Goal: Information Seeking & Learning: Learn about a topic

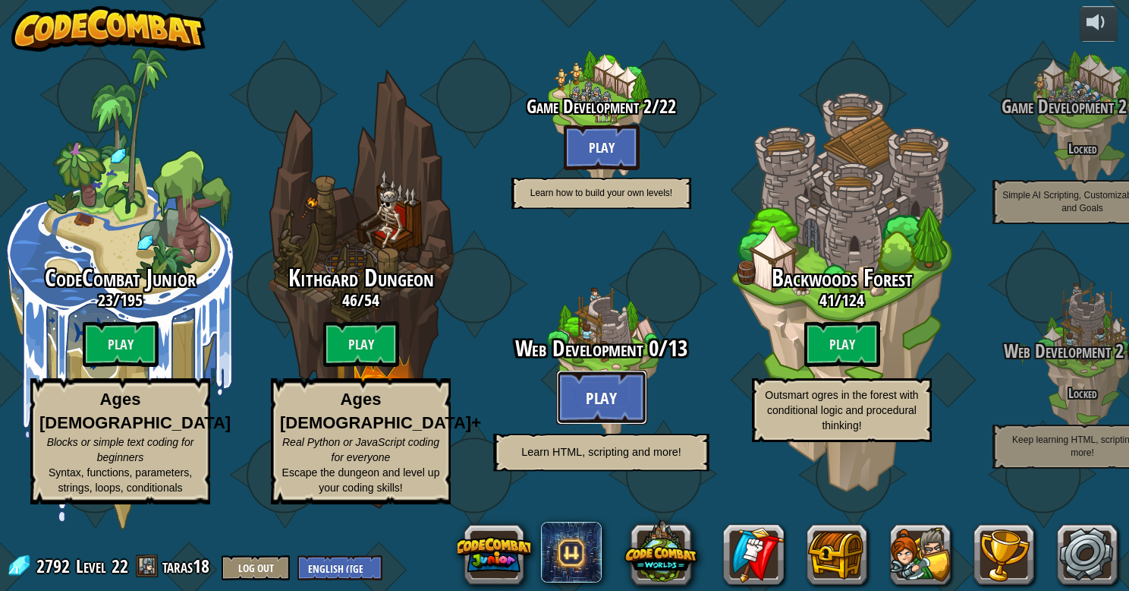
click at [632, 424] on button "Play" at bounding box center [601, 397] width 91 height 55
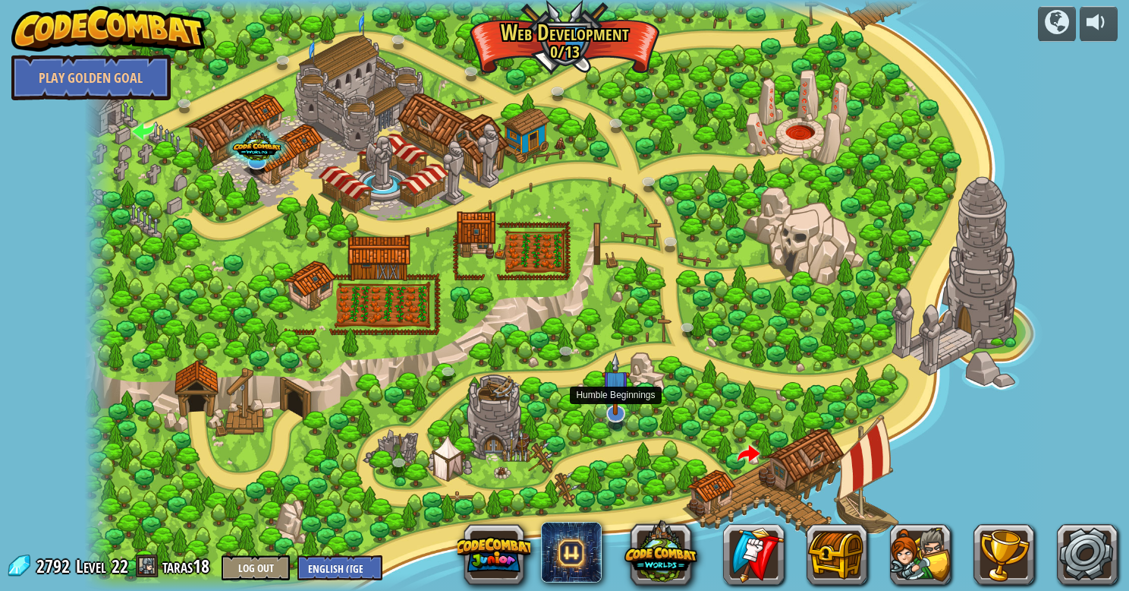
click at [617, 410] on img at bounding box center [615, 383] width 27 height 63
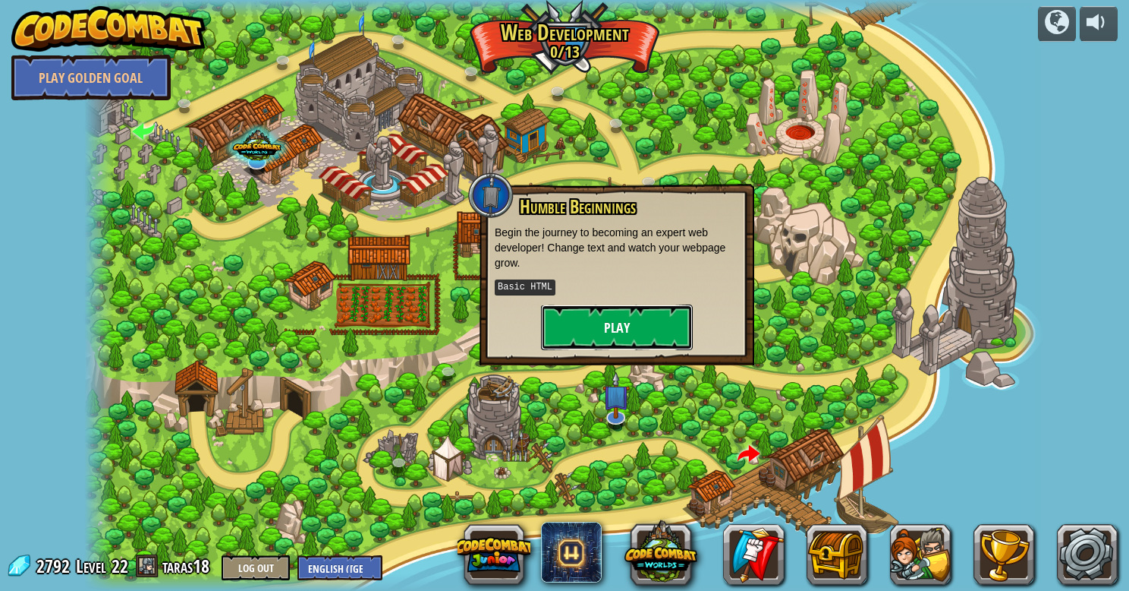
click at [620, 317] on button "Play" at bounding box center [617, 327] width 152 height 46
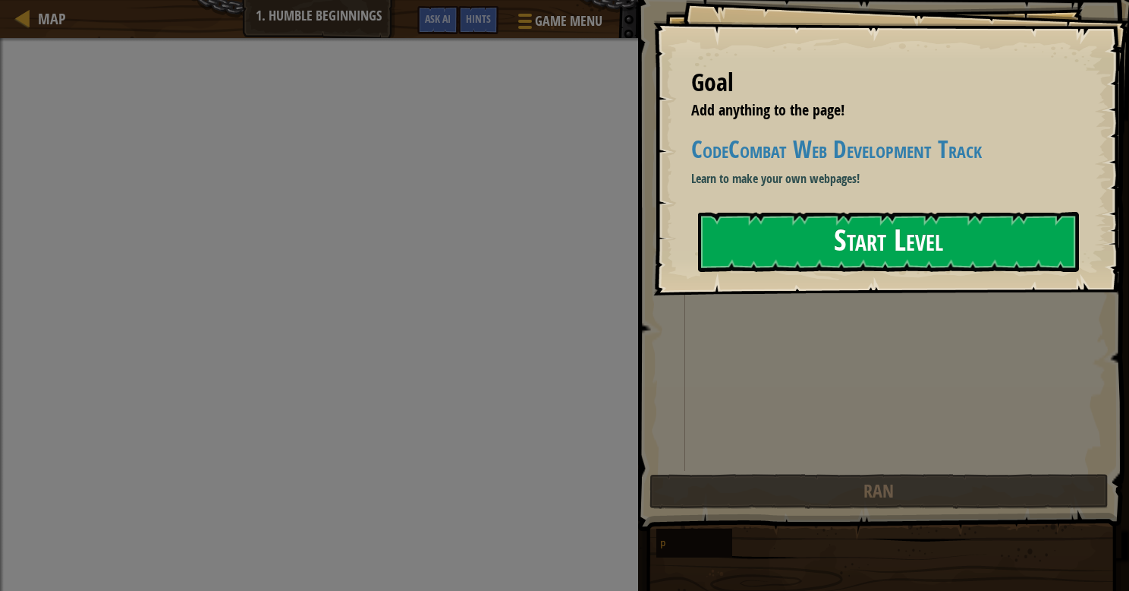
click at [748, 248] on button "Start Level" at bounding box center [888, 242] width 381 height 60
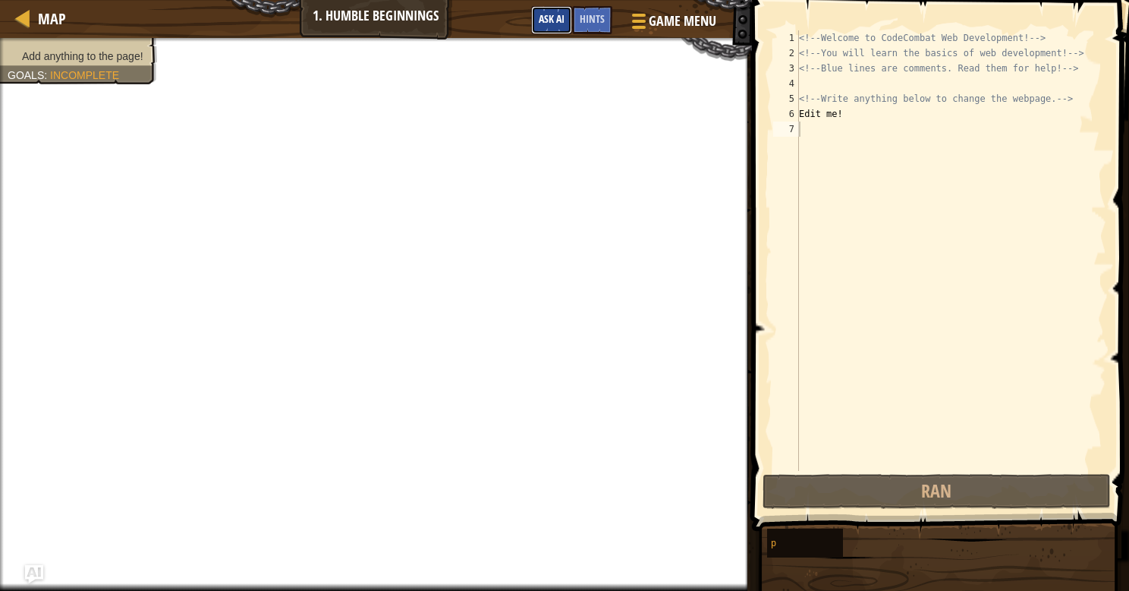
click at [556, 19] on span "Ask AI" at bounding box center [552, 18] width 26 height 14
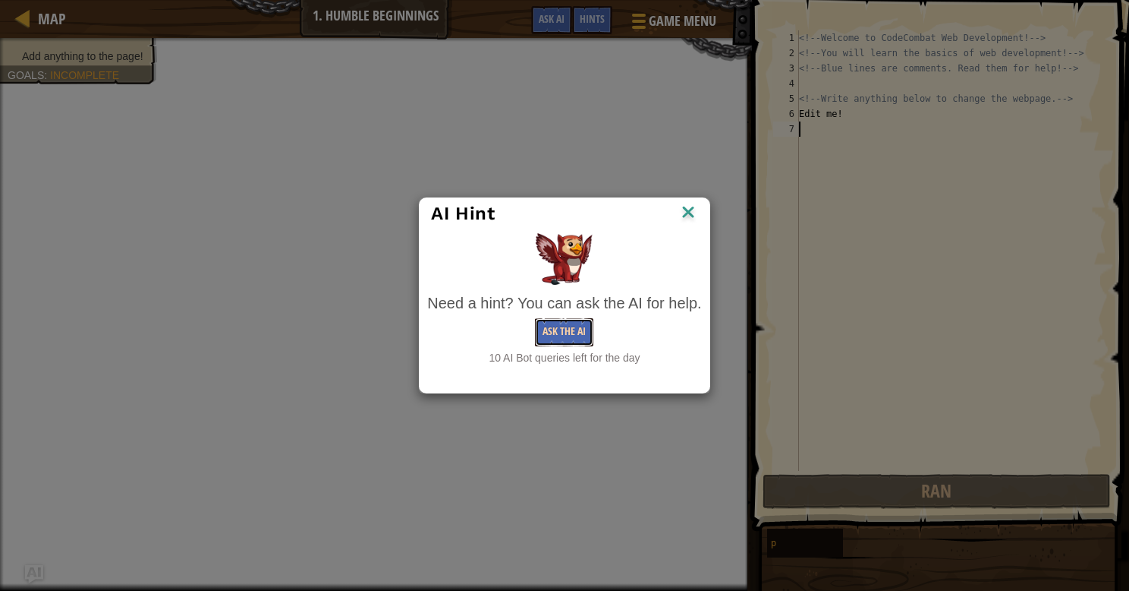
click at [584, 328] on button "Ask the AI" at bounding box center [564, 332] width 58 height 28
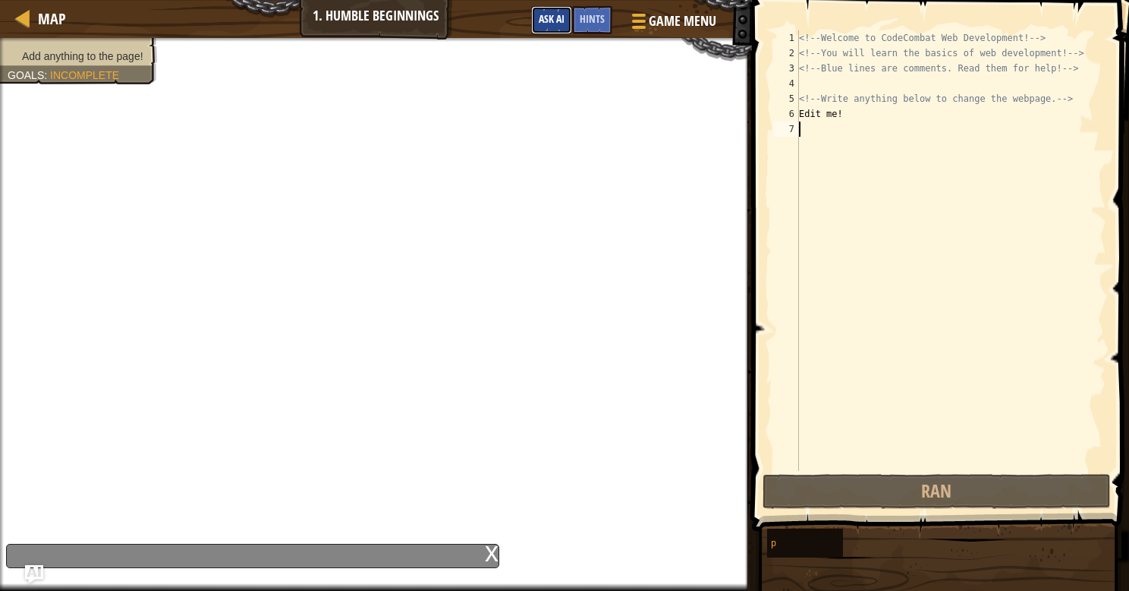
click at [556, 23] on span "Ask AI" at bounding box center [552, 18] width 26 height 14
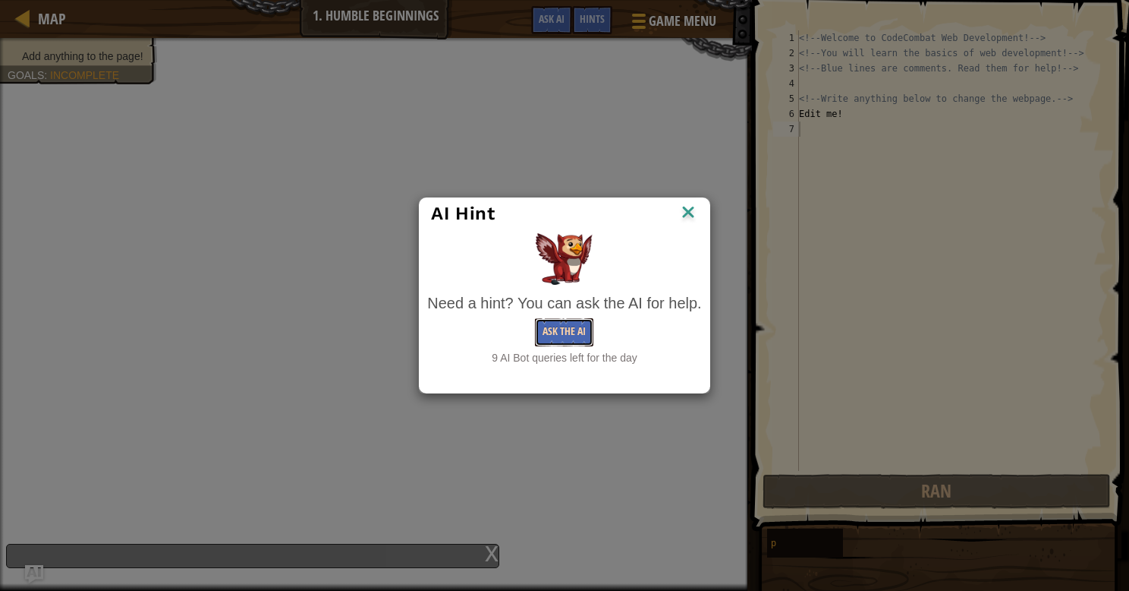
click at [580, 336] on button "Ask the AI" at bounding box center [564, 332] width 58 height 28
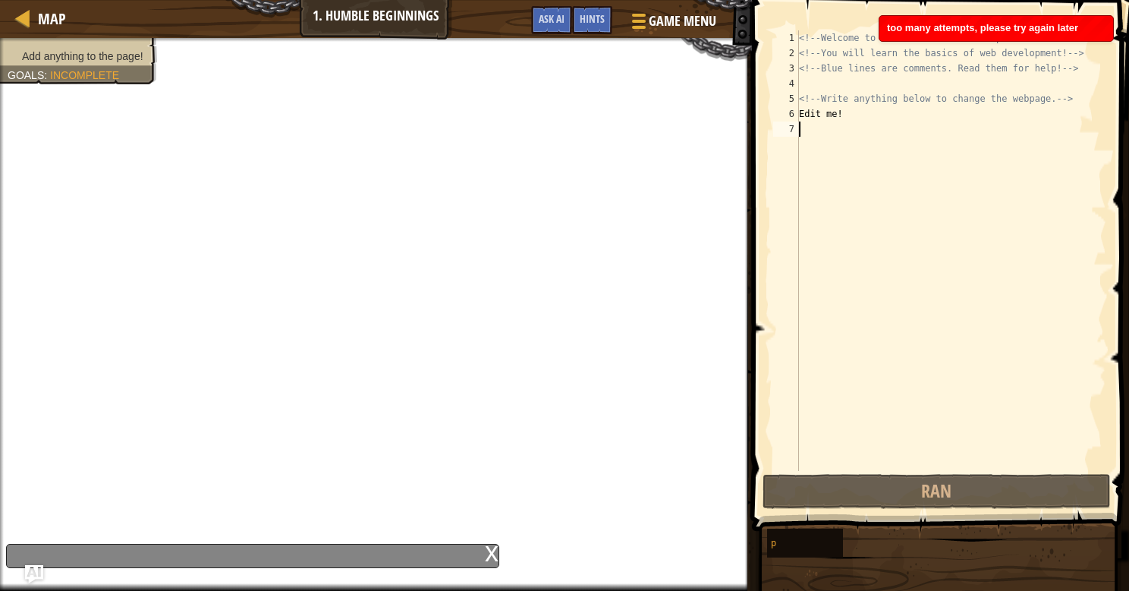
click at [821, 136] on div "<!-- Welcome to CodeCombat Web Development! --> <!-- You will learn the basics …" at bounding box center [951, 265] width 310 height 471
type textarea "k"
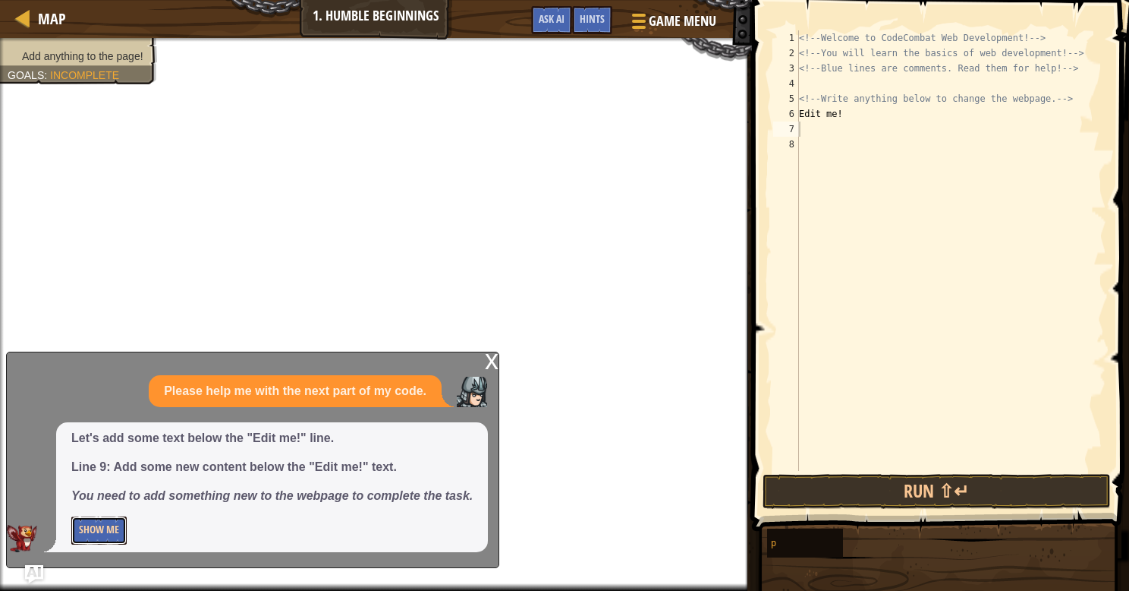
click at [88, 521] on button "Show Me" at bounding box center [98, 530] width 55 height 28
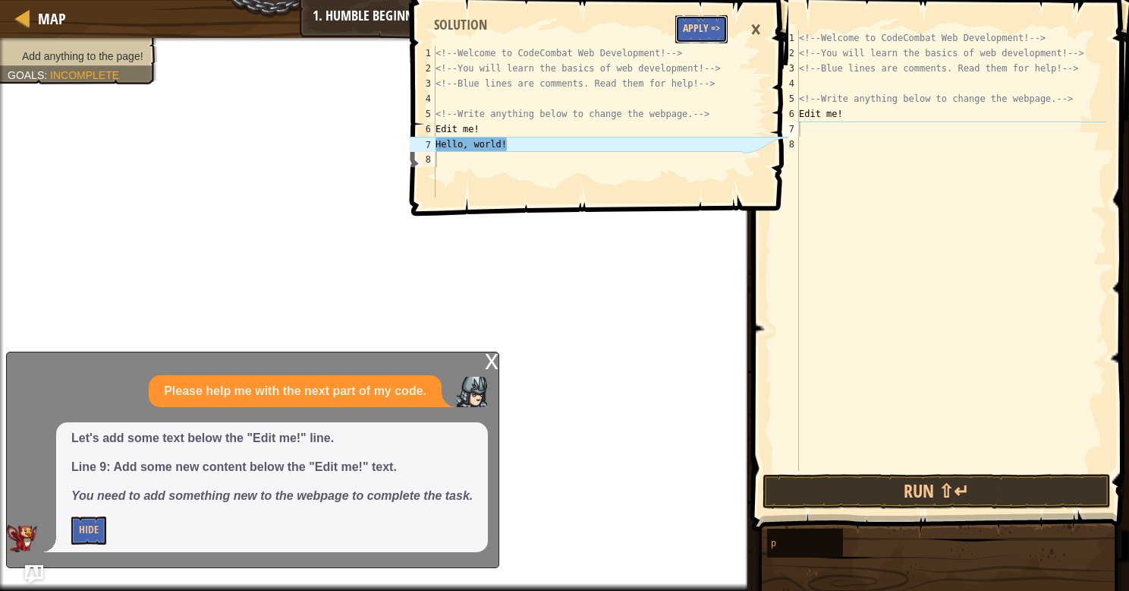
click at [699, 25] on button "Apply =>" at bounding box center [702, 29] width 52 height 28
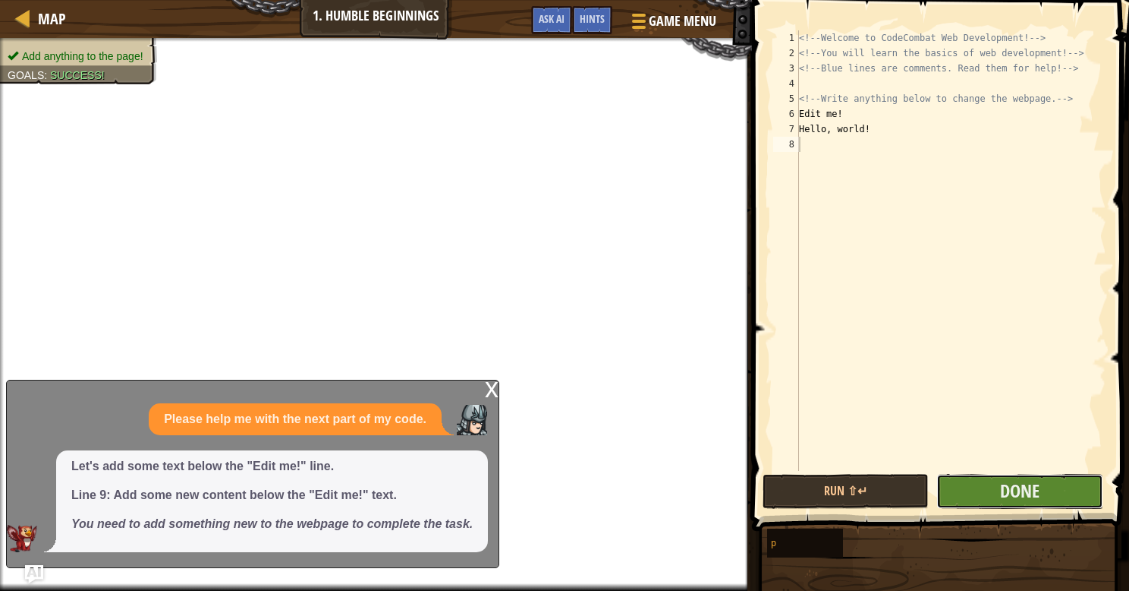
click at [950, 499] on button "Done" at bounding box center [1020, 491] width 166 height 35
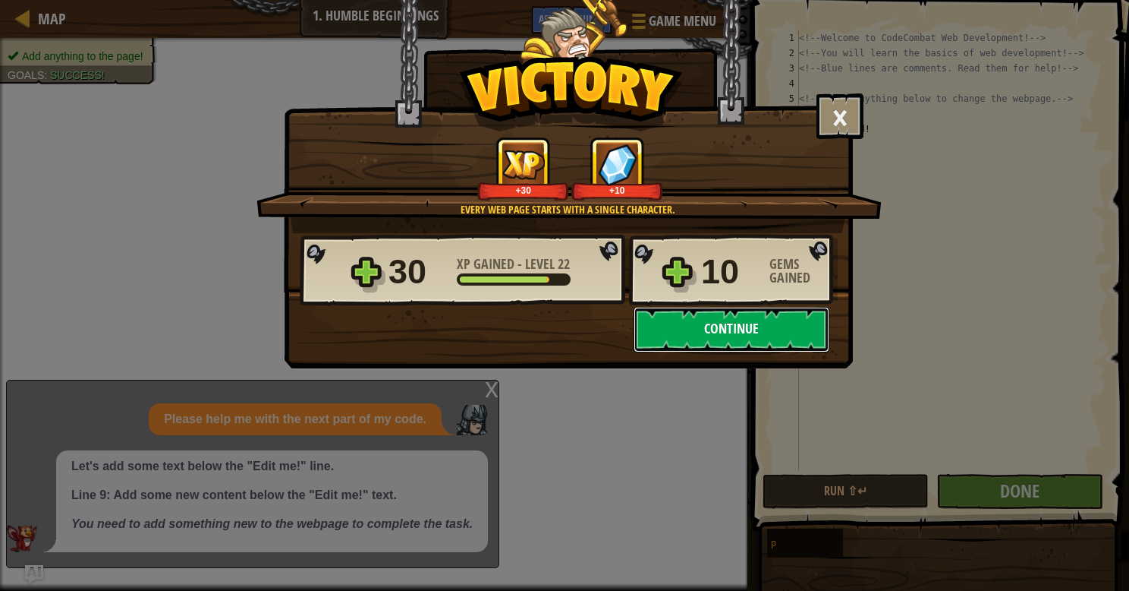
click at [780, 337] on button "Continue" at bounding box center [732, 330] width 196 height 46
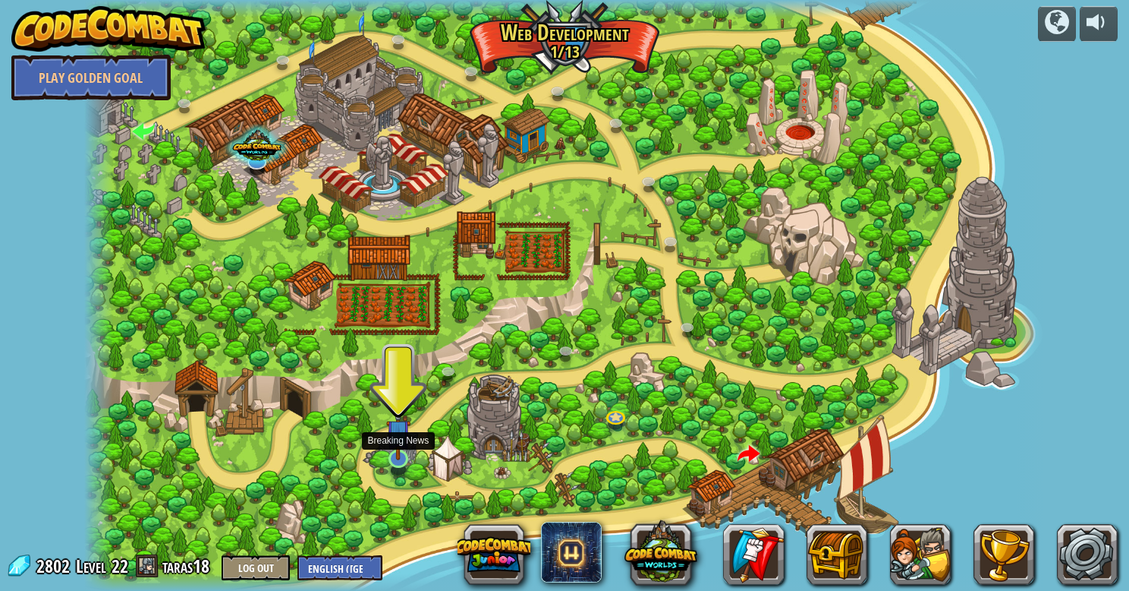
click at [401, 458] on img at bounding box center [398, 431] width 25 height 57
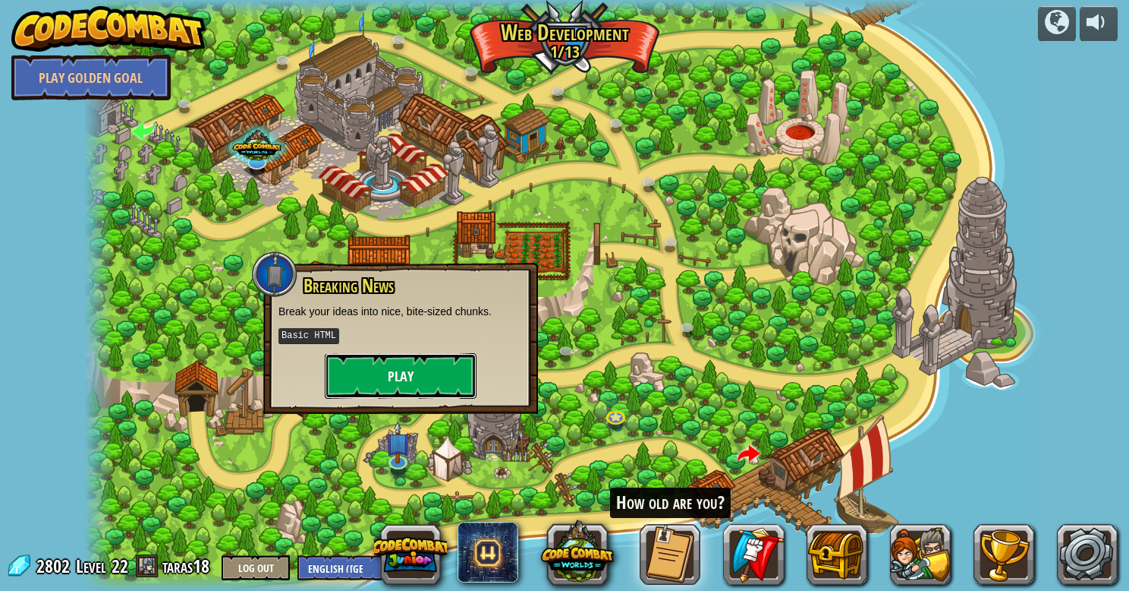
click at [472, 368] on button "Play" at bounding box center [401, 376] width 152 height 46
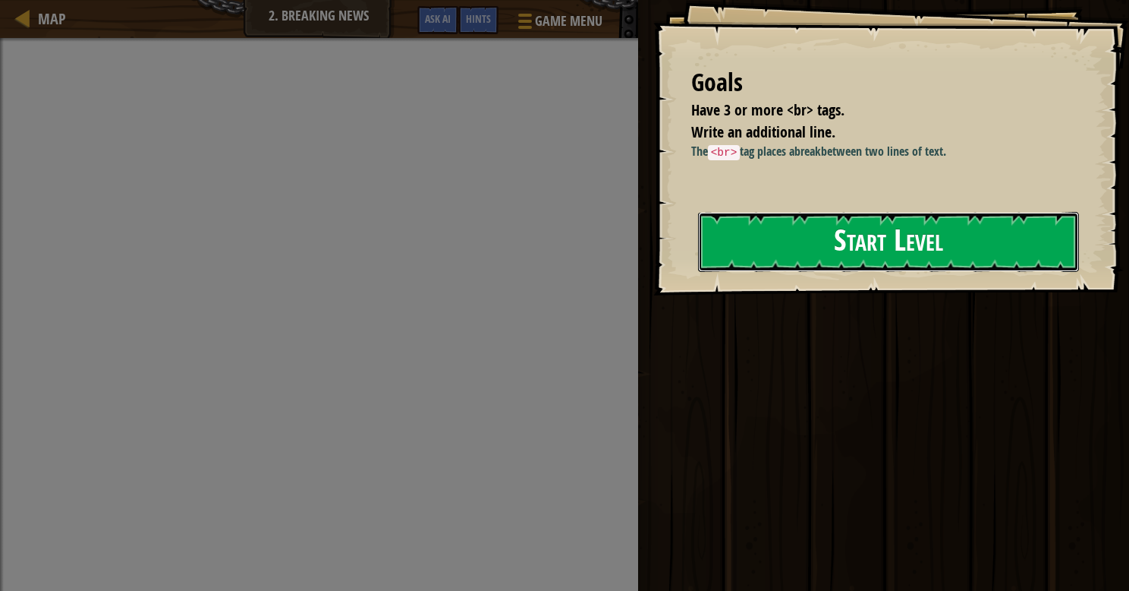
click at [750, 264] on button "Start Level" at bounding box center [888, 242] width 381 height 60
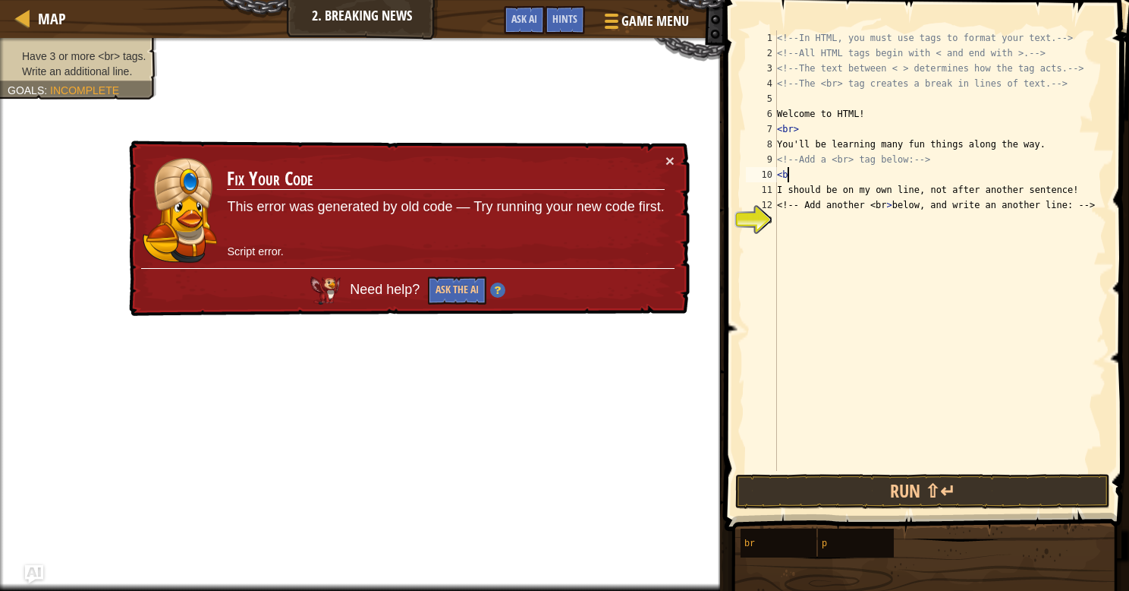
scroll to position [7, 0]
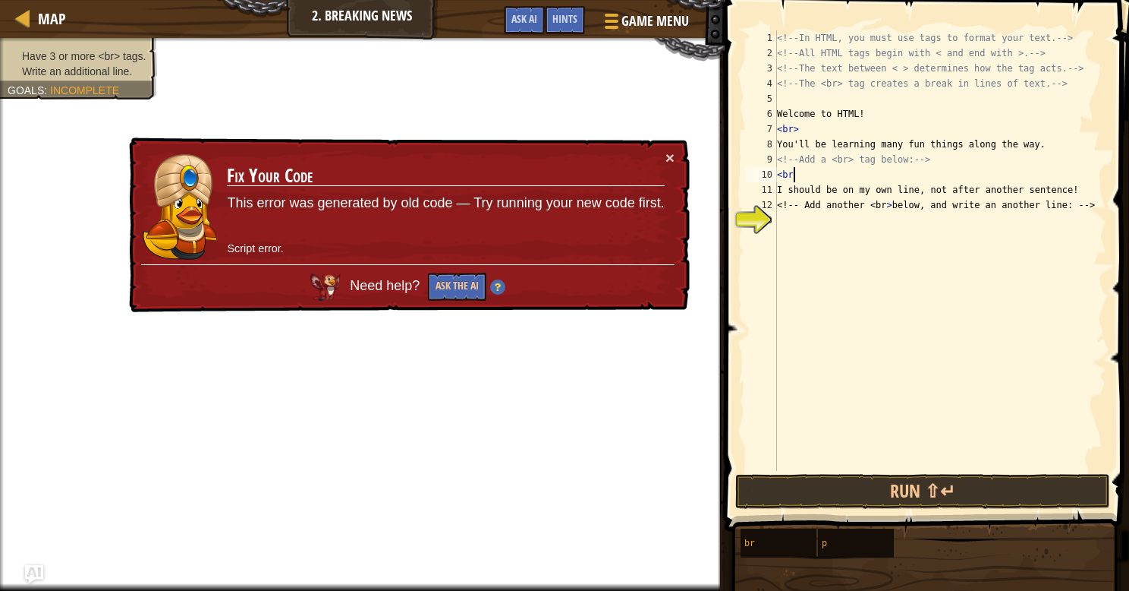
type textarea "<br>"
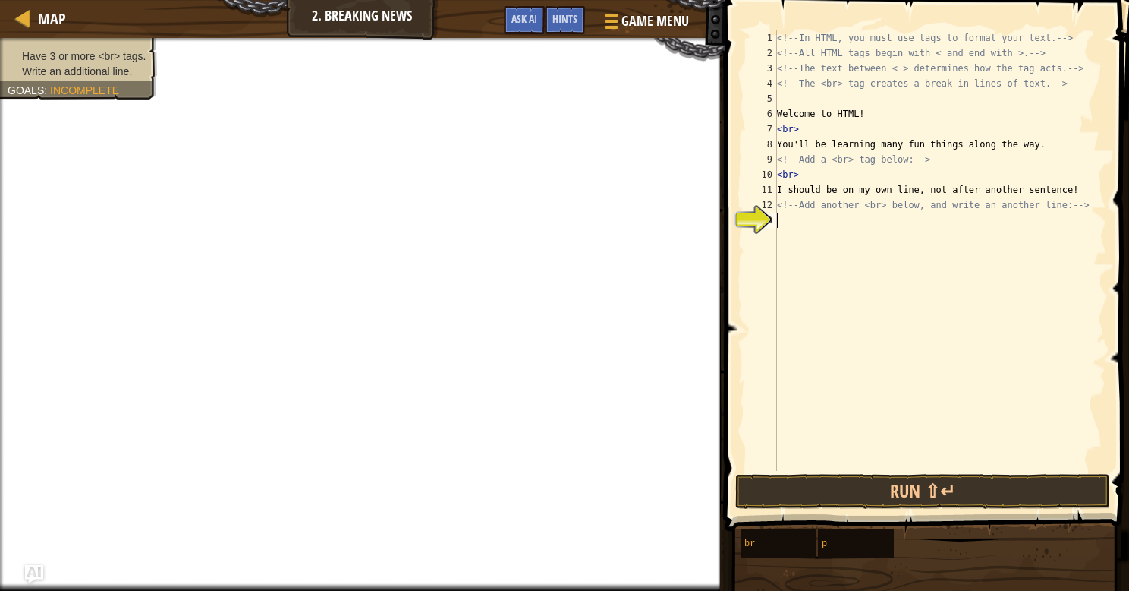
click at [777, 221] on div "13" at bounding box center [761, 220] width 31 height 15
click at [917, 496] on button "Run ⇧↵" at bounding box center [923, 491] width 375 height 35
type textarea "<"
click at [810, 174] on div "<!-- In HTML, you must use tags to format your text. --> <!-- All HTML tags beg…" at bounding box center [940, 265] width 332 height 471
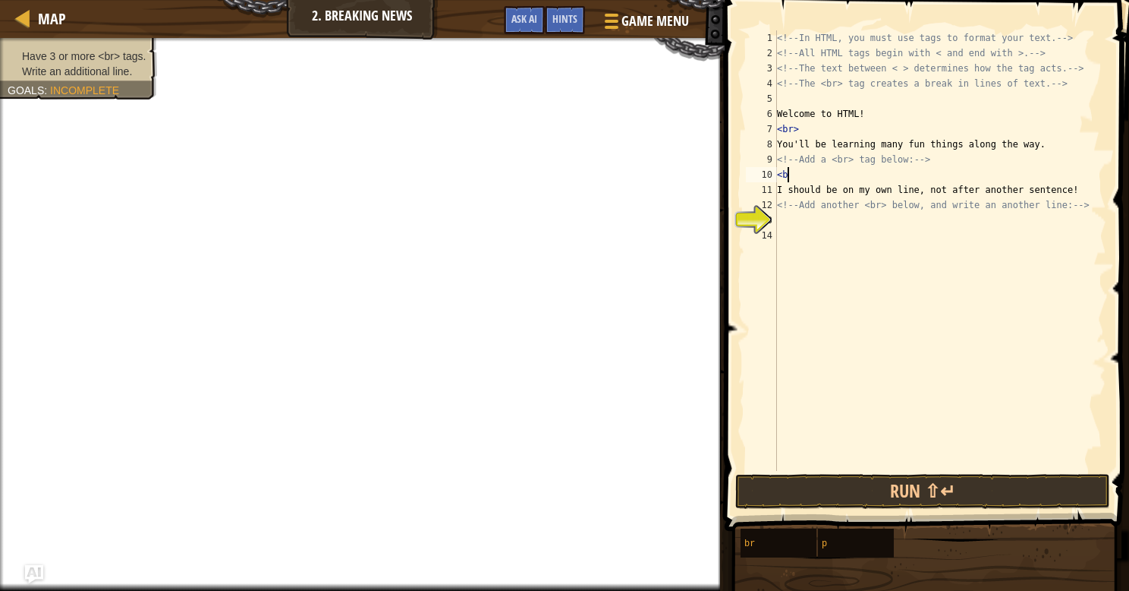
type textarea "<"
